Goal: Task Accomplishment & Management: Complete application form

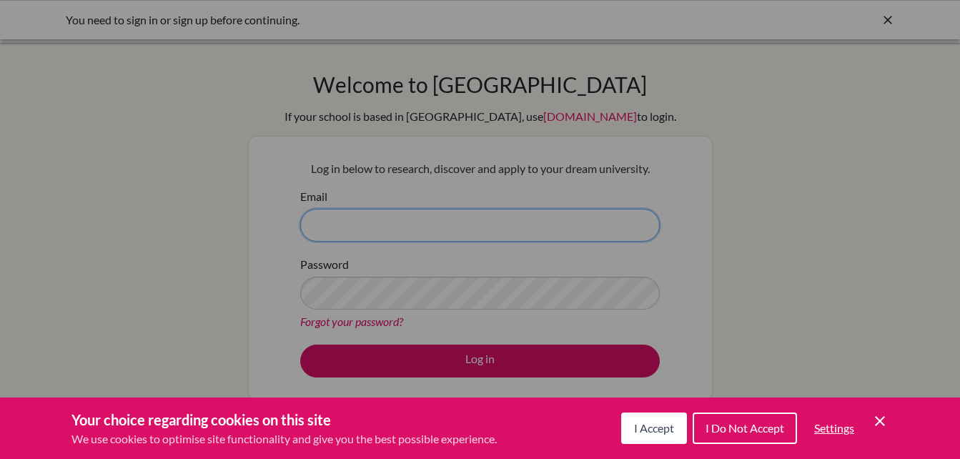
type input "academiccounselor@sxc.edu.np"
click at [483, 354] on div "Cookie Preferences" at bounding box center [480, 229] width 960 height 459
click at [638, 420] on button "I Accept" at bounding box center [654, 428] width 66 height 31
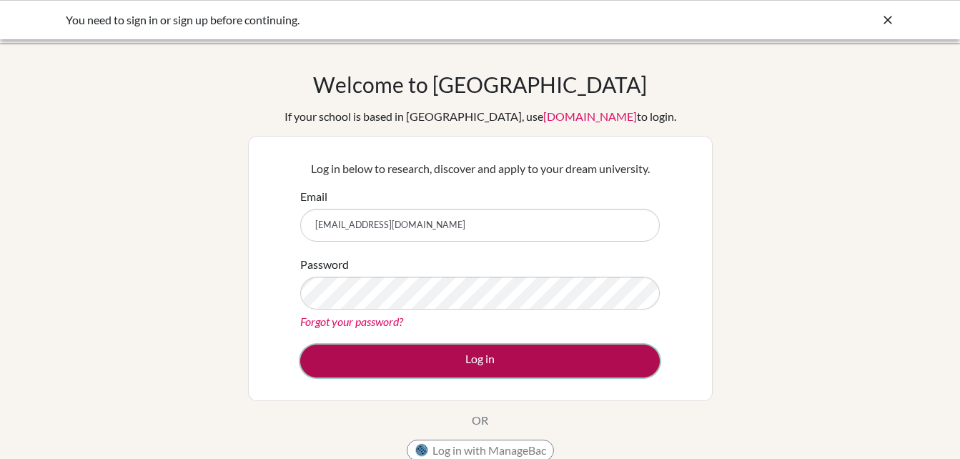
click at [552, 362] on button "Log in" at bounding box center [480, 361] width 360 height 33
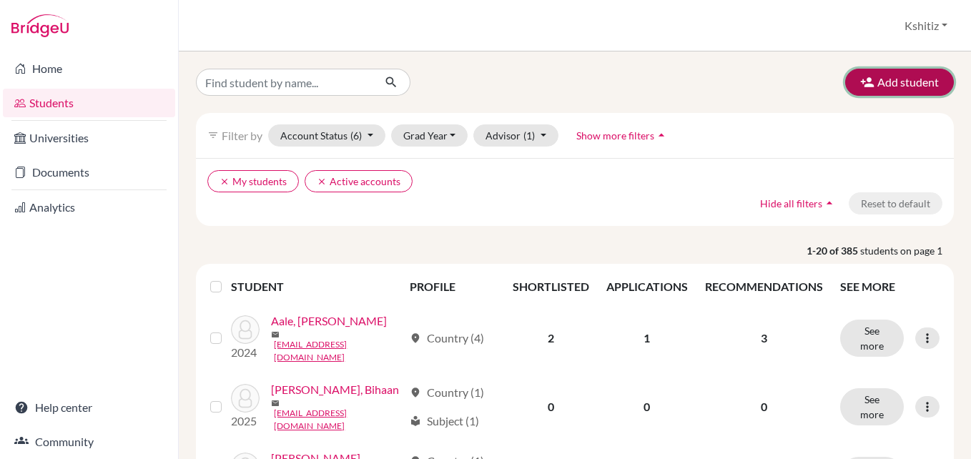
click at [883, 85] on button "Add student" at bounding box center [899, 82] width 109 height 27
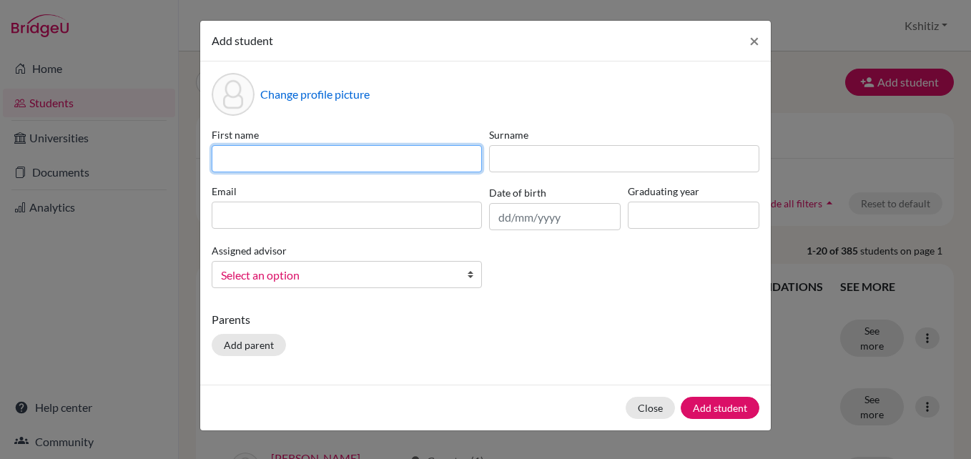
click at [301, 164] on input at bounding box center [347, 158] width 270 height 27
type input "j"
type input "Janak"
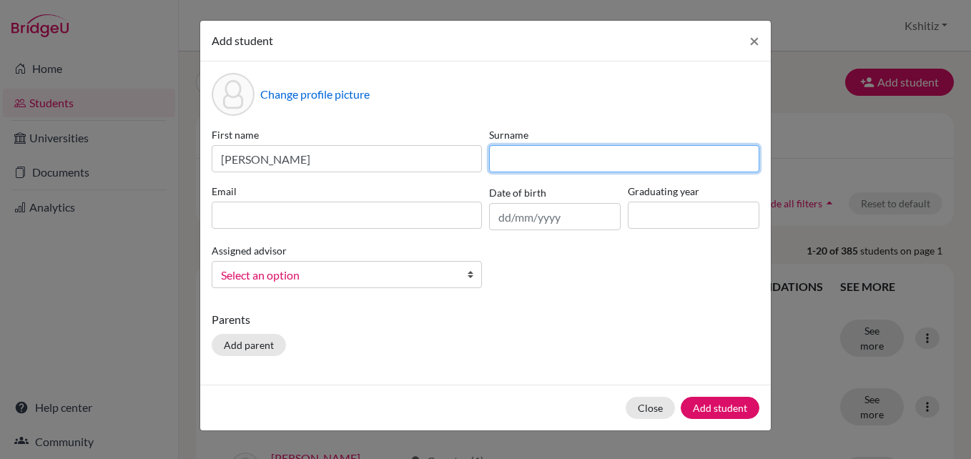
click at [539, 156] on input at bounding box center [624, 158] width 270 height 27
type input "Bista"
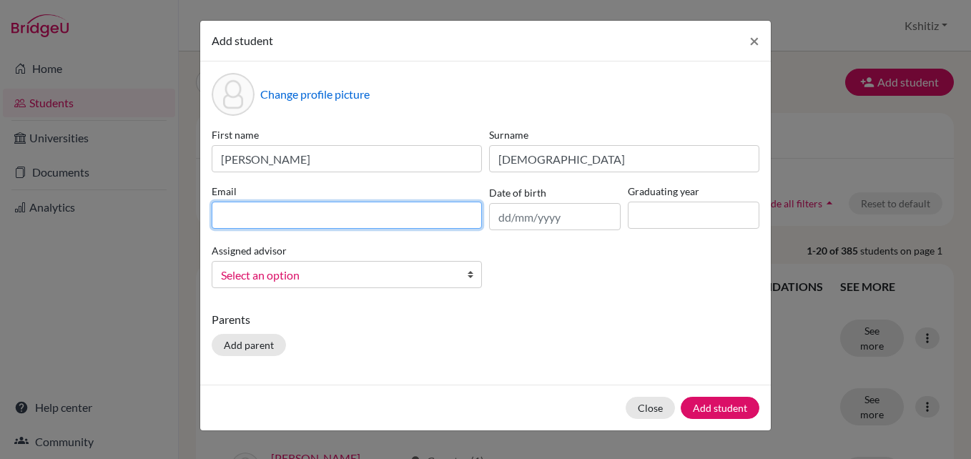
click at [284, 215] on input at bounding box center [347, 215] width 270 height 27
type input "j"
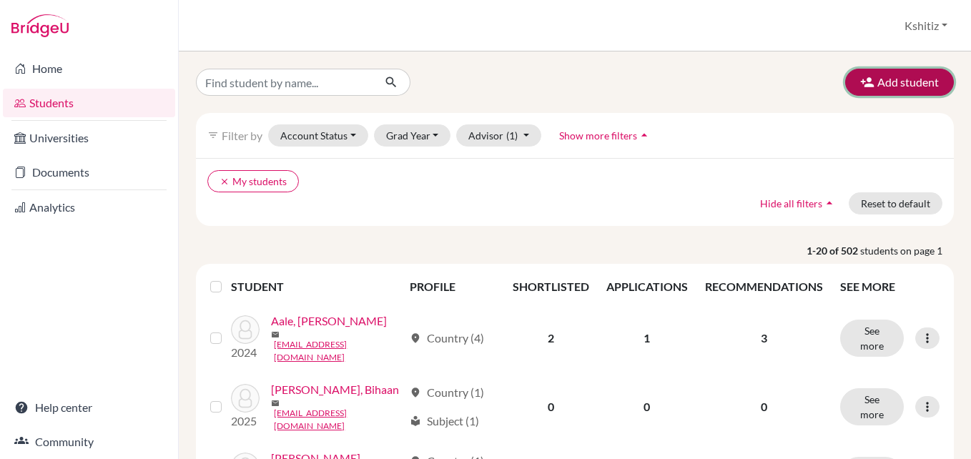
click at [869, 80] on button "Add student" at bounding box center [899, 82] width 109 height 27
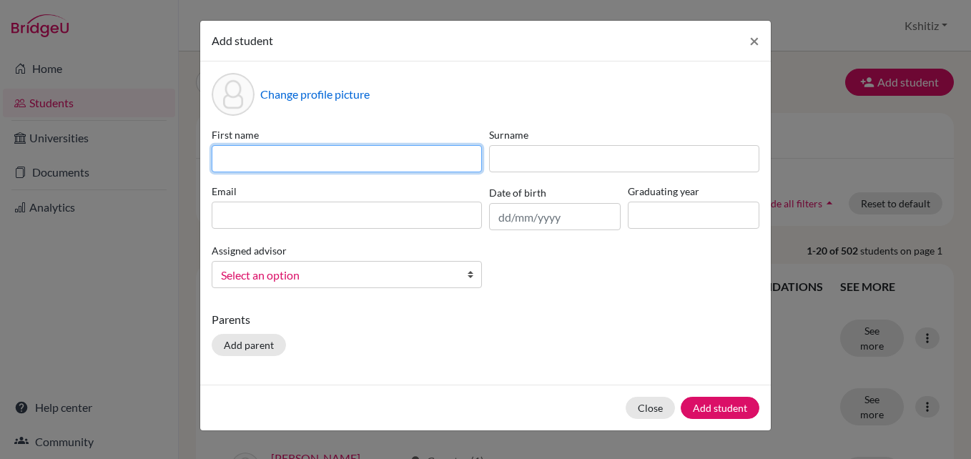
click at [383, 164] on input at bounding box center [347, 158] width 270 height 27
type input "Janak"
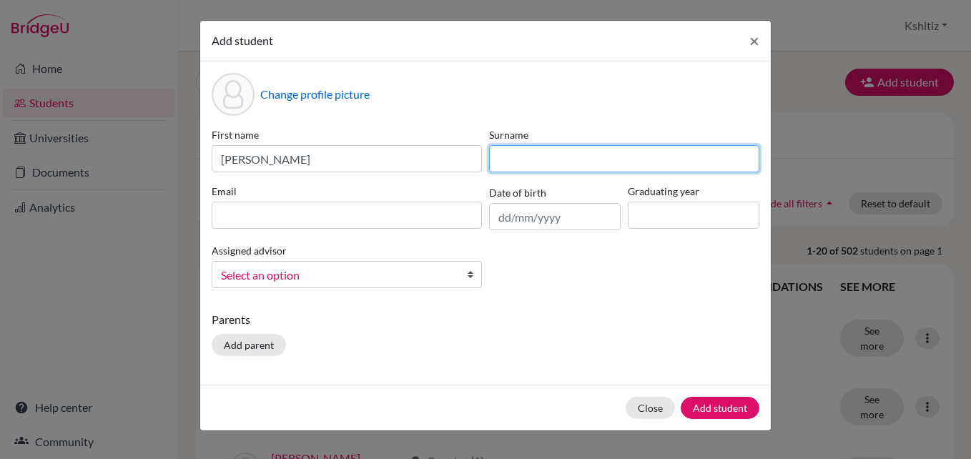
click at [533, 159] on input at bounding box center [624, 158] width 270 height 27
type input "Bista"
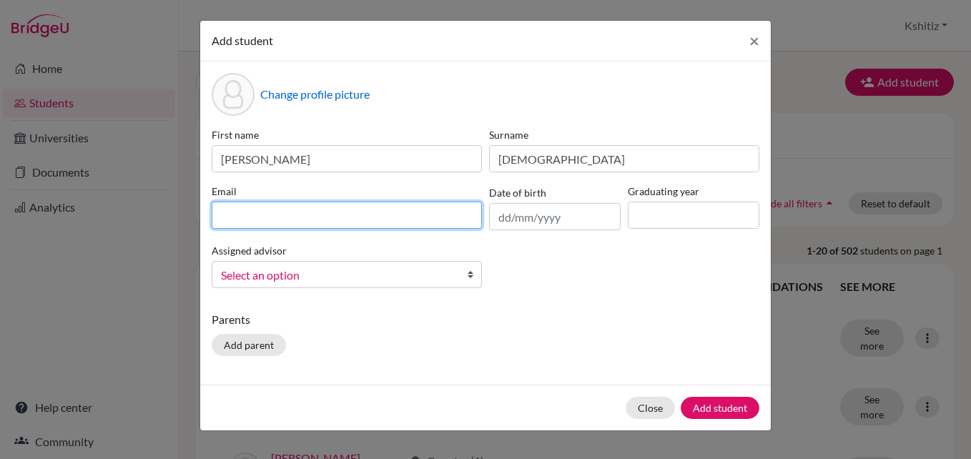
click at [344, 217] on input at bounding box center [347, 215] width 270 height 27
paste input "023neb806@sxc.edu.np"
type input "023neb806@sxc.edu.np"
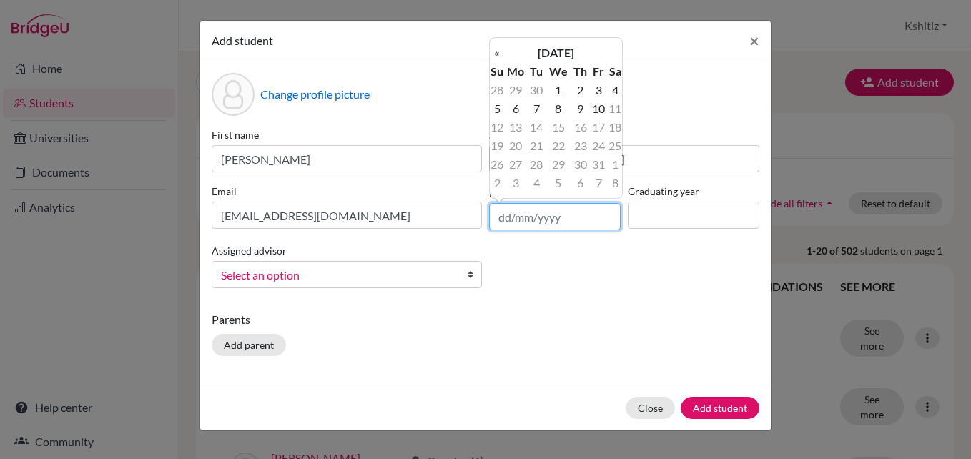
click at [559, 219] on input "text" at bounding box center [555, 216] width 132 height 27
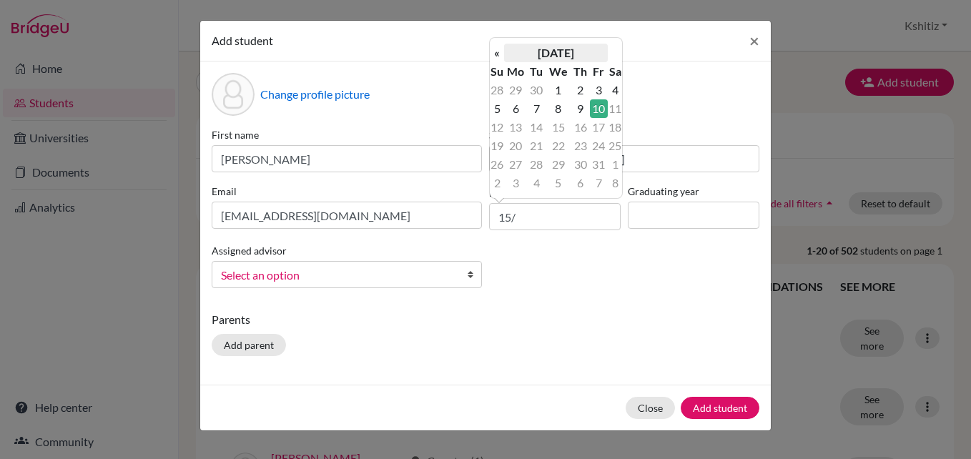
click at [561, 49] on th "October 2025" at bounding box center [556, 53] width 104 height 19
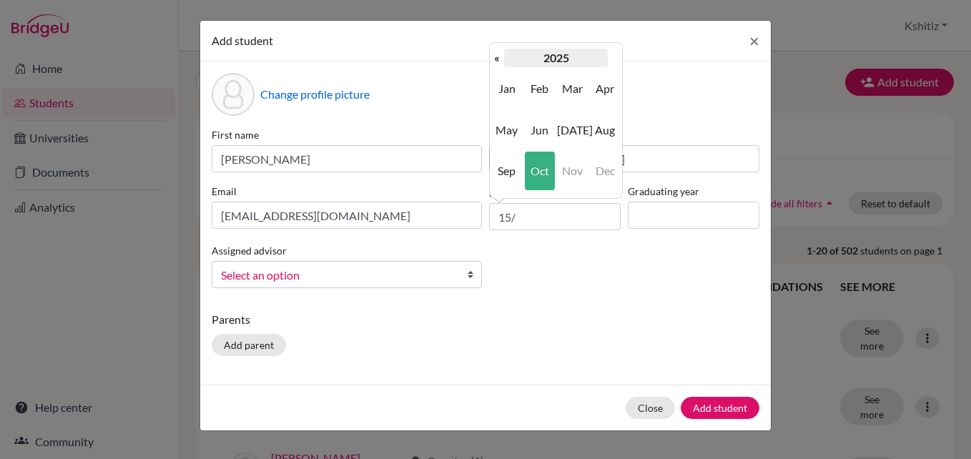
click at [550, 54] on th "2025" at bounding box center [556, 58] width 104 height 19
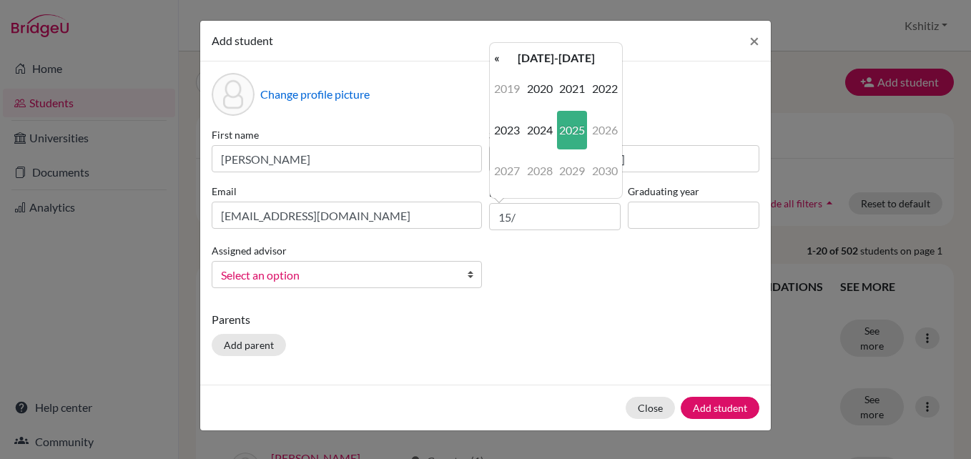
click at [550, 54] on th "2020-2029" at bounding box center [556, 58] width 104 height 19
click at [550, 54] on th "2000-2090" at bounding box center [556, 58] width 104 height 19
click at [538, 89] on span "2000" at bounding box center [540, 88] width 30 height 39
click at [545, 84] on span "2000" at bounding box center [540, 88] width 30 height 39
click at [543, 167] on span "2008" at bounding box center [540, 171] width 30 height 39
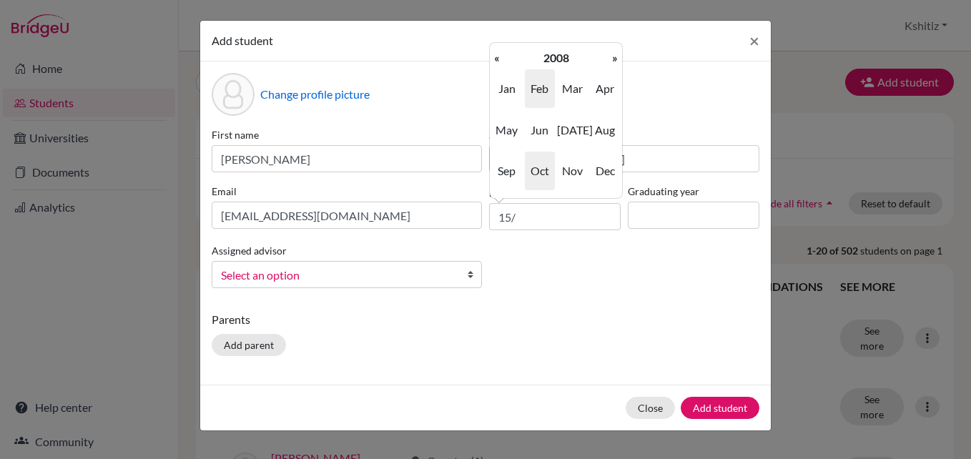
click at [534, 87] on span "Feb" at bounding box center [540, 88] width 30 height 39
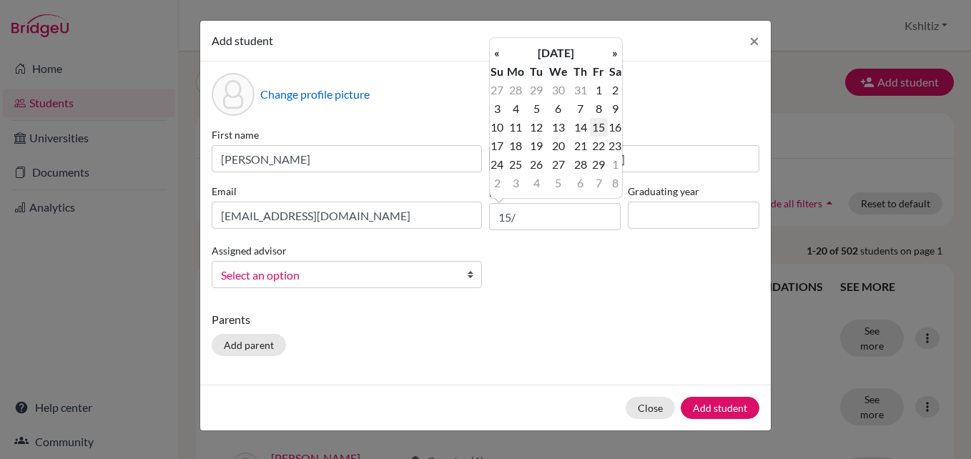
click at [601, 124] on td "15" at bounding box center [599, 127] width 18 height 19
type input "15/02/2008"
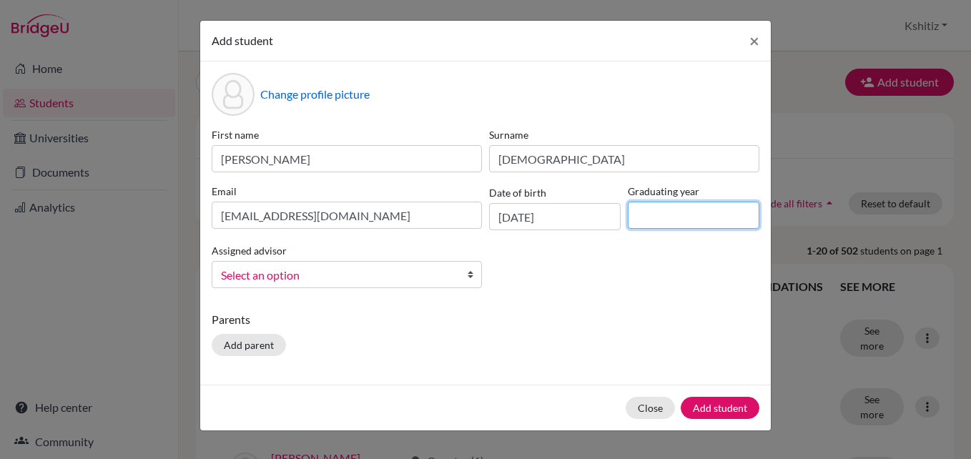
click at [692, 217] on input at bounding box center [694, 215] width 132 height 27
type input "2025"
click at [287, 272] on span "Select an option" at bounding box center [337, 275] width 233 height 19
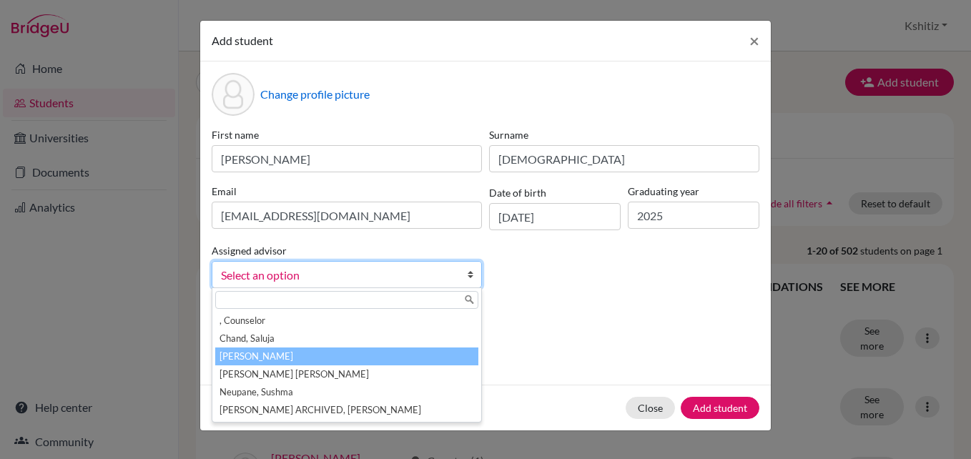
click at [291, 355] on li "Dahal, Kshitiz" at bounding box center [346, 356] width 263 height 18
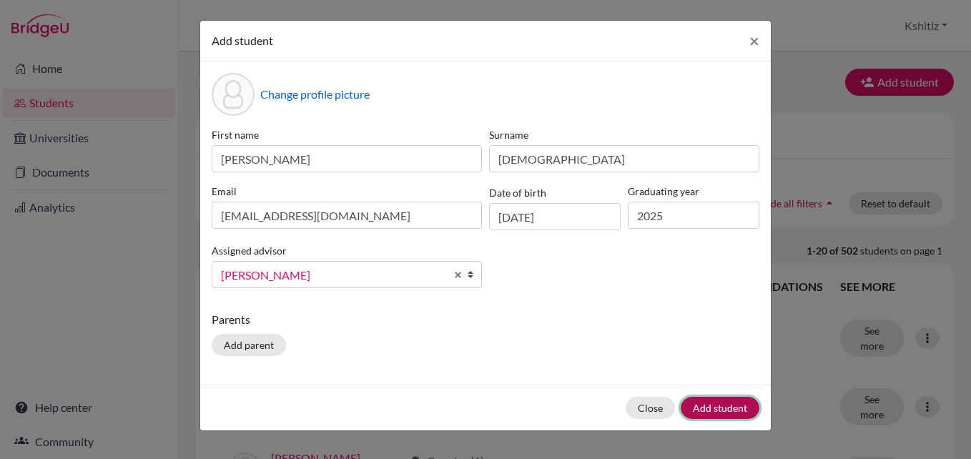
click at [719, 399] on button "Add student" at bounding box center [720, 408] width 79 height 22
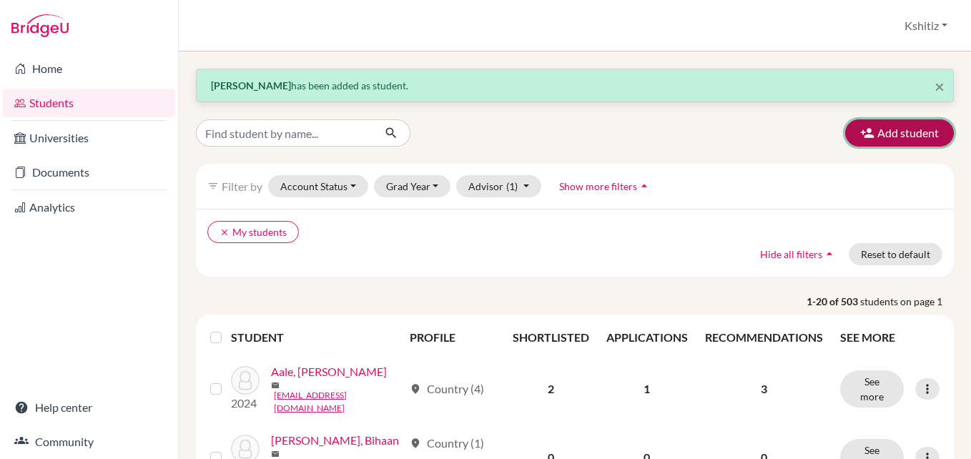
click at [866, 139] on button "Add student" at bounding box center [899, 132] width 109 height 27
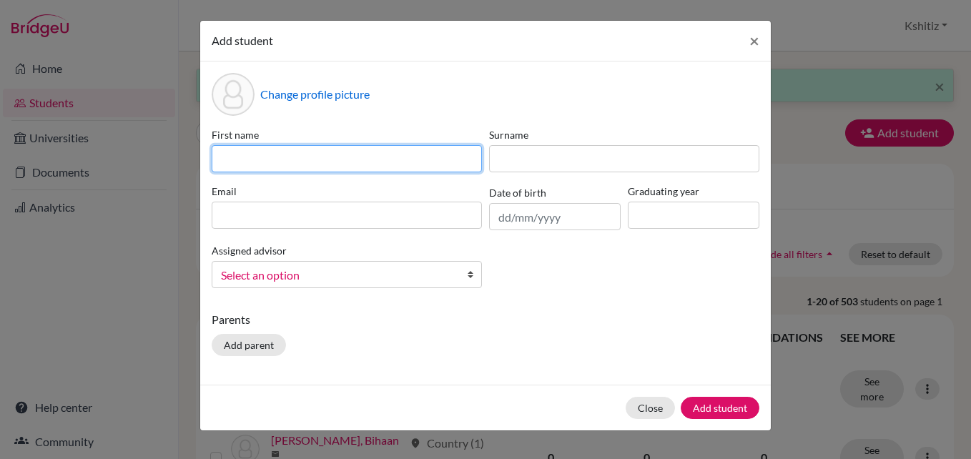
click at [294, 161] on input at bounding box center [347, 158] width 270 height 27
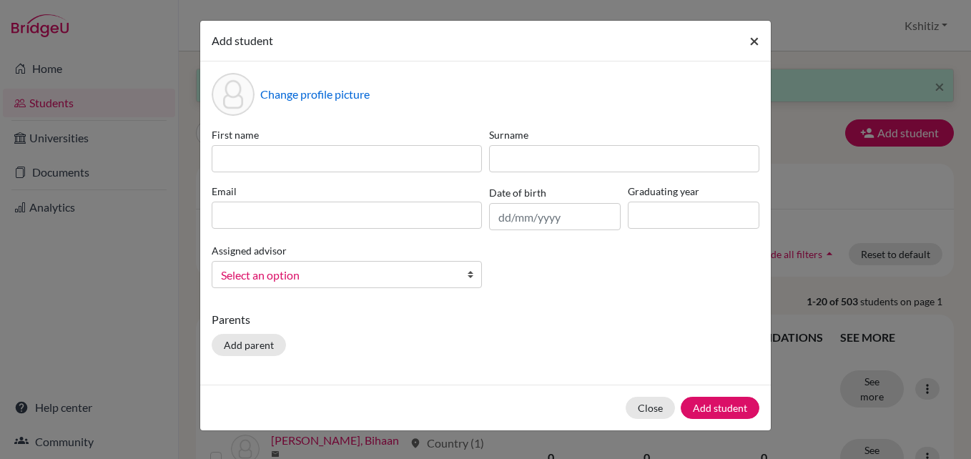
click at [754, 40] on span "×" at bounding box center [754, 40] width 10 height 21
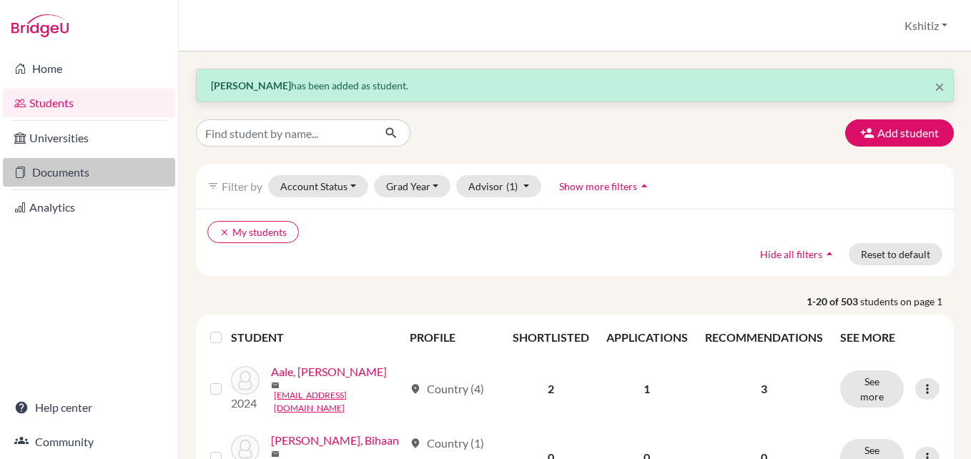
click at [75, 176] on link "Documents" at bounding box center [89, 172] width 172 height 29
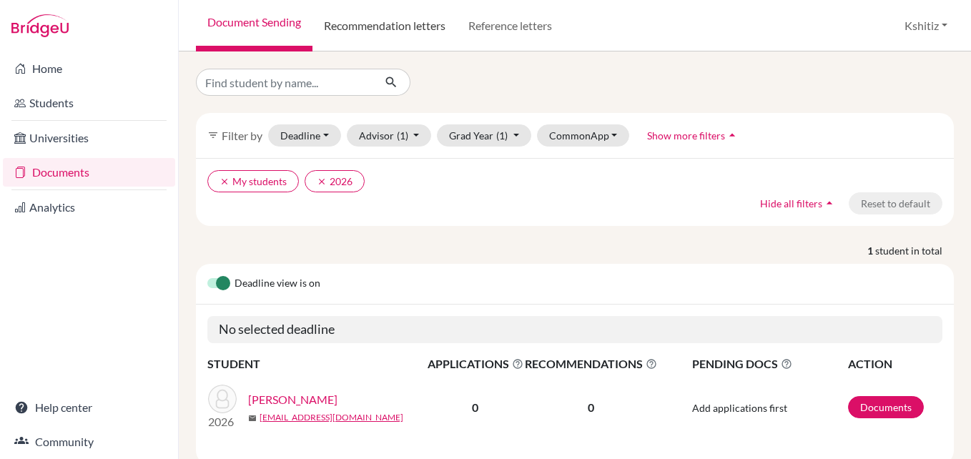
click at [403, 19] on link "Recommendation letters" at bounding box center [384, 25] width 144 height 51
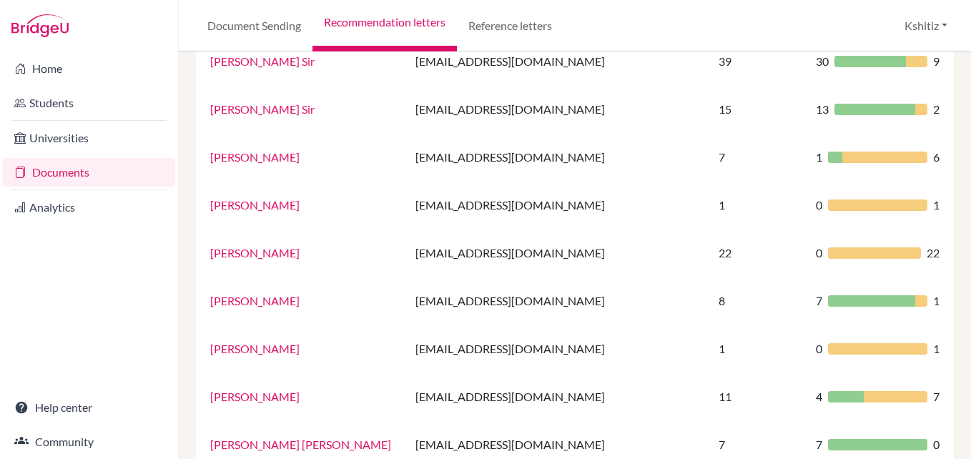
scroll to position [1001, 0]
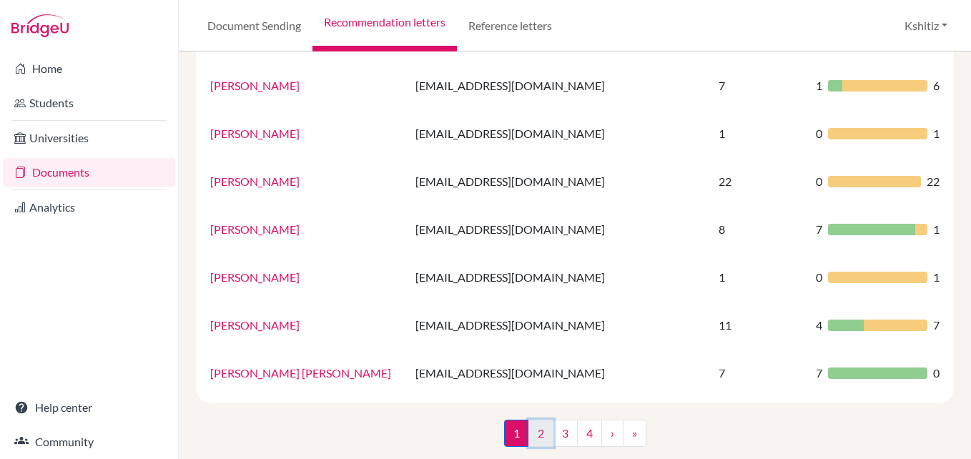
click at [542, 433] on link "2" at bounding box center [540, 433] width 25 height 27
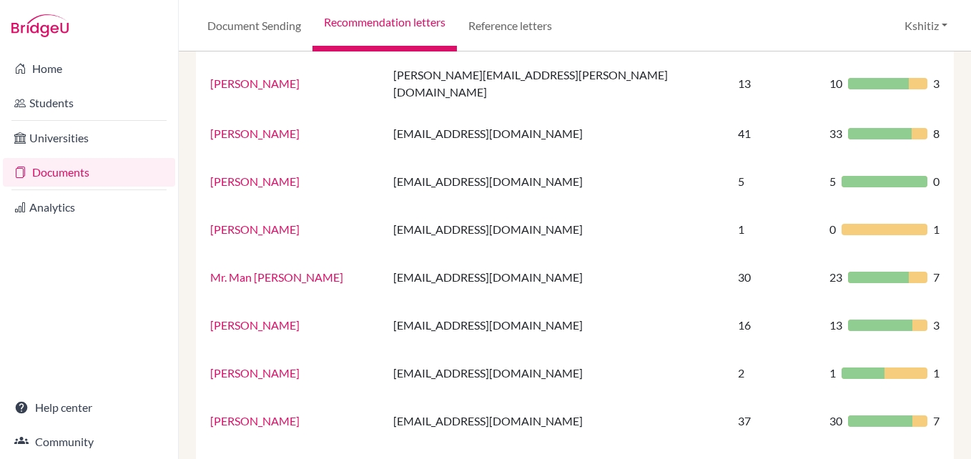
scroll to position [1001, 0]
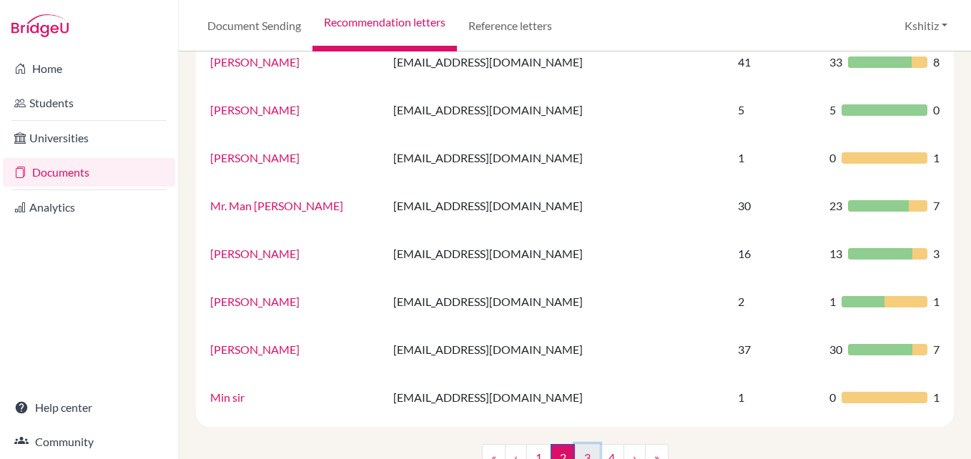
click at [581, 444] on link "3" at bounding box center [587, 457] width 25 height 27
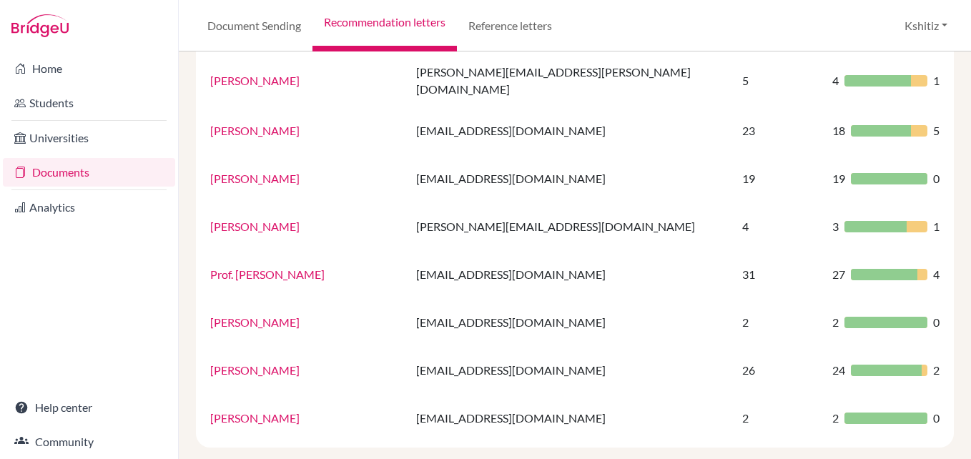
scroll to position [1017, 0]
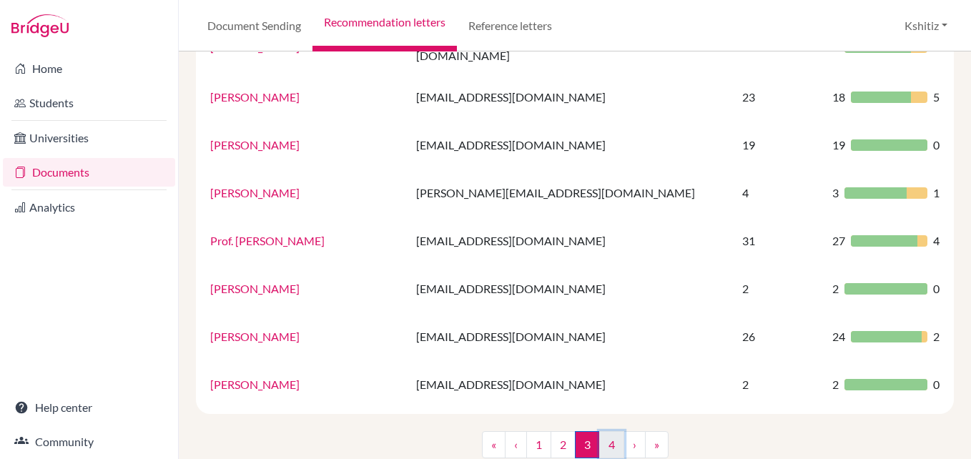
click at [608, 431] on link "4" at bounding box center [611, 444] width 25 height 27
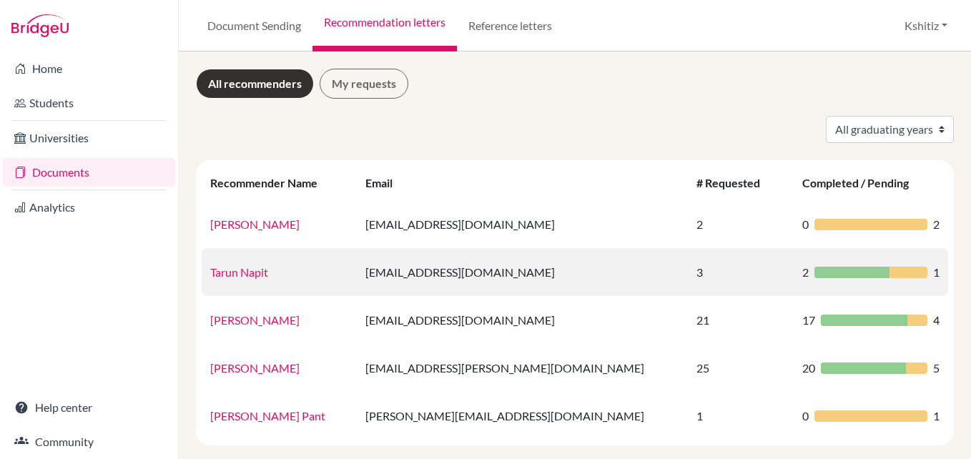
scroll to position [59, 0]
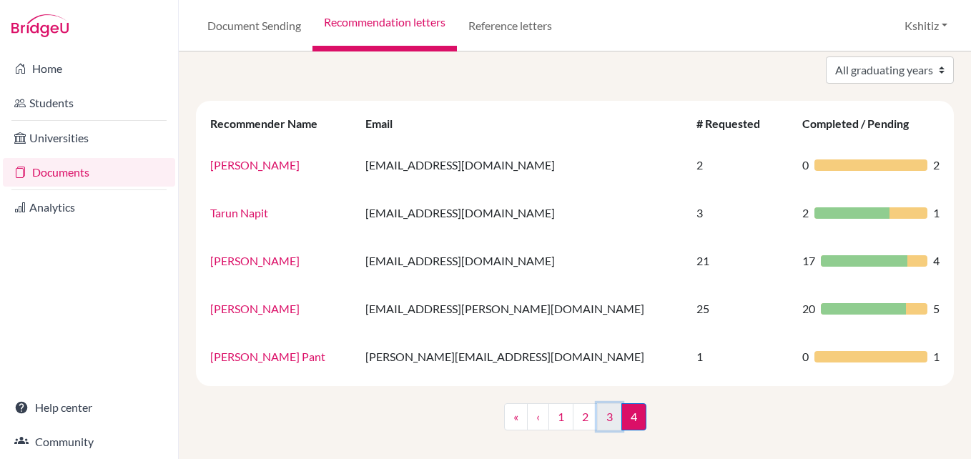
click at [598, 416] on link "3" at bounding box center [609, 416] width 25 height 27
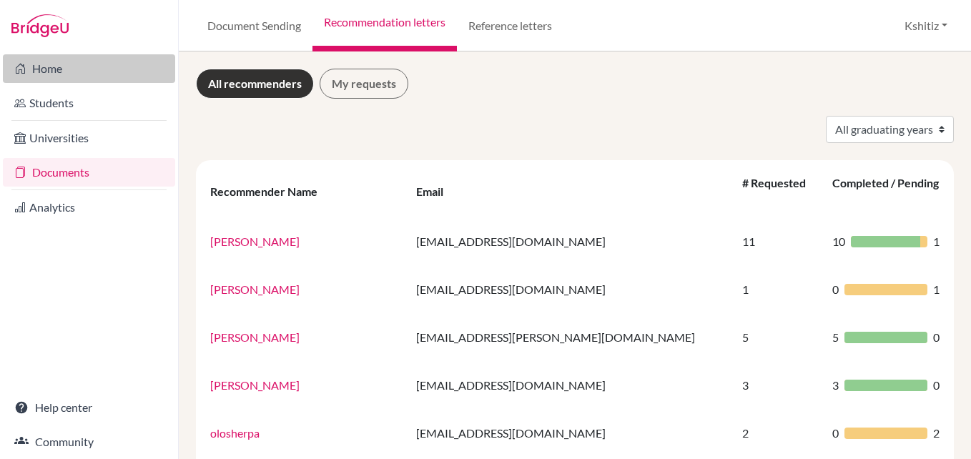
click at [71, 69] on link "Home" at bounding box center [89, 68] width 172 height 29
